Goal: Task Accomplishment & Management: Use online tool/utility

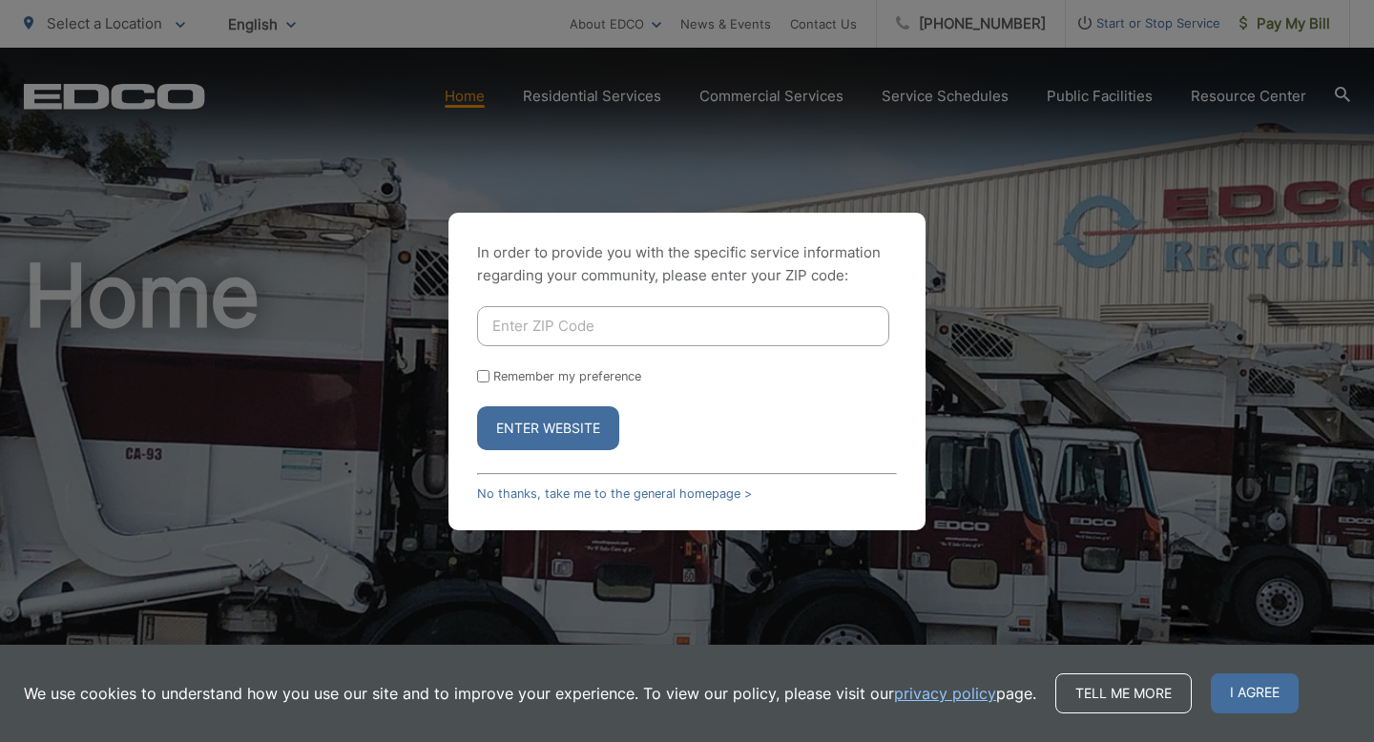
click at [576, 322] on input "Enter ZIP Code" at bounding box center [683, 326] width 412 height 40
type input "92024"
click at [573, 440] on button "Enter Website" at bounding box center [548, 428] width 142 height 44
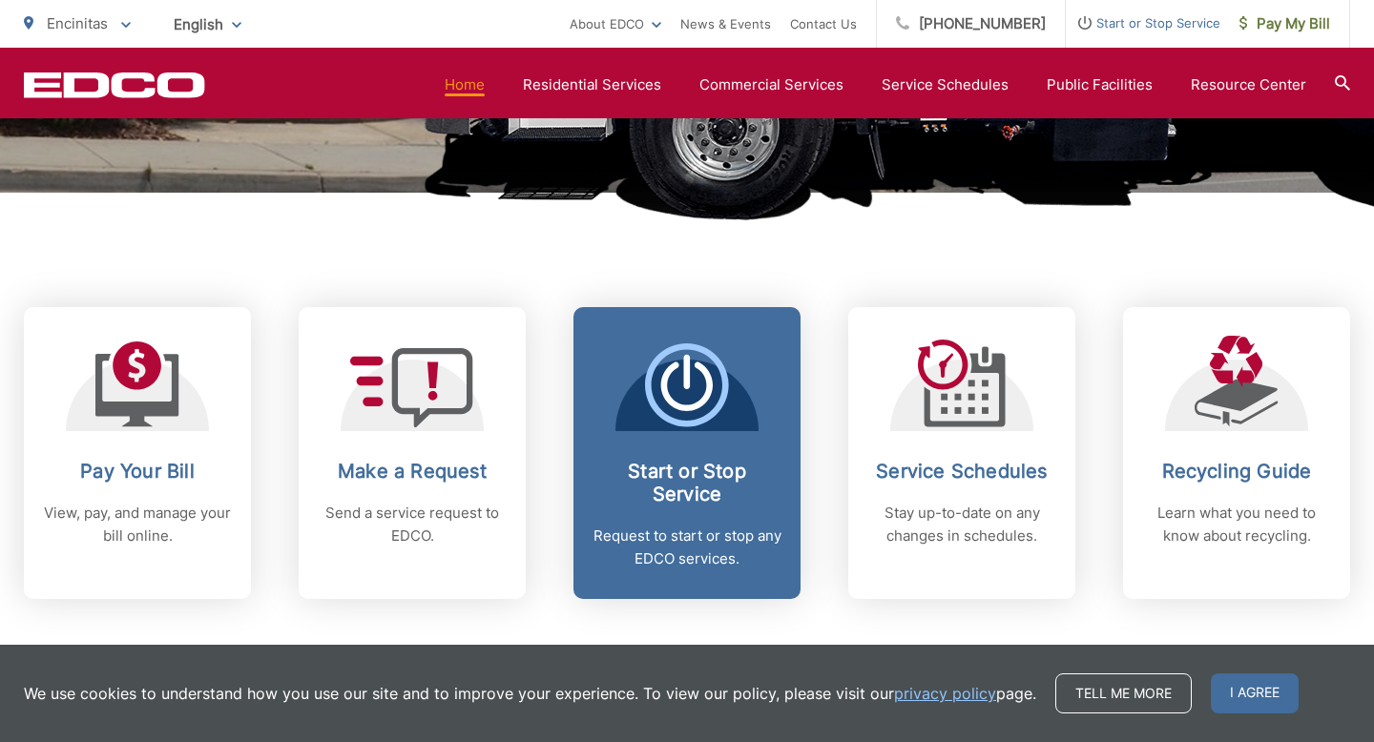
scroll to position [655, 0]
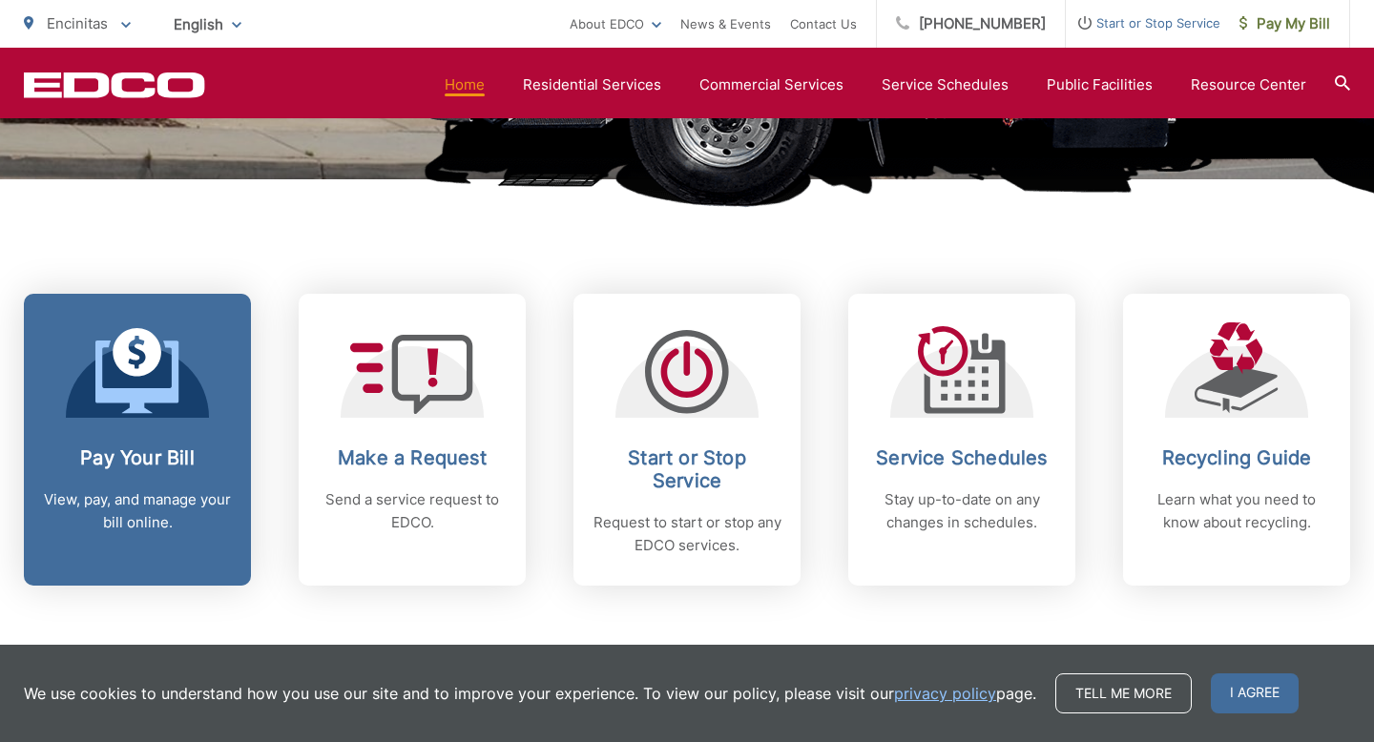
click at [157, 428] on link "Pay Your Bill View, pay, and manage your bill online." at bounding box center [137, 440] width 227 height 292
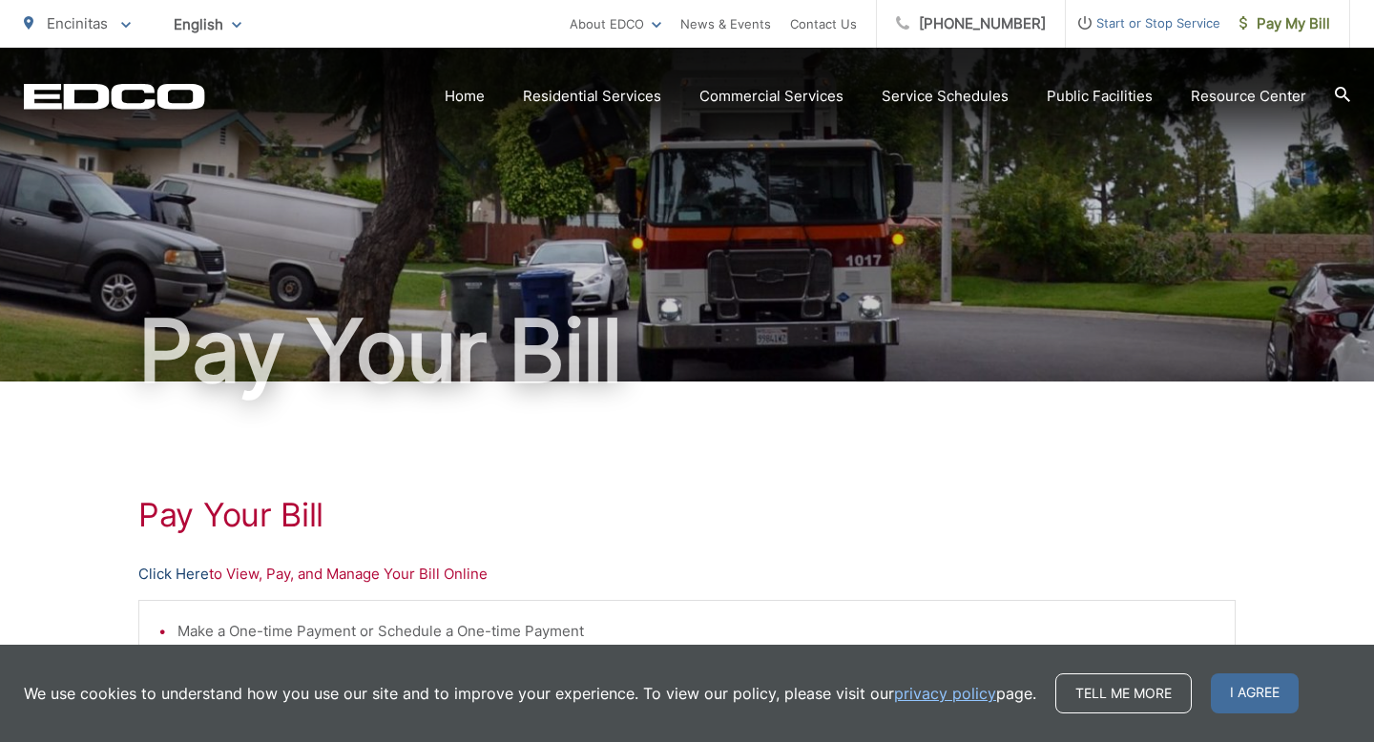
click at [182, 570] on link "Click Here" at bounding box center [173, 574] width 71 height 23
